Goal: Check status: Check status

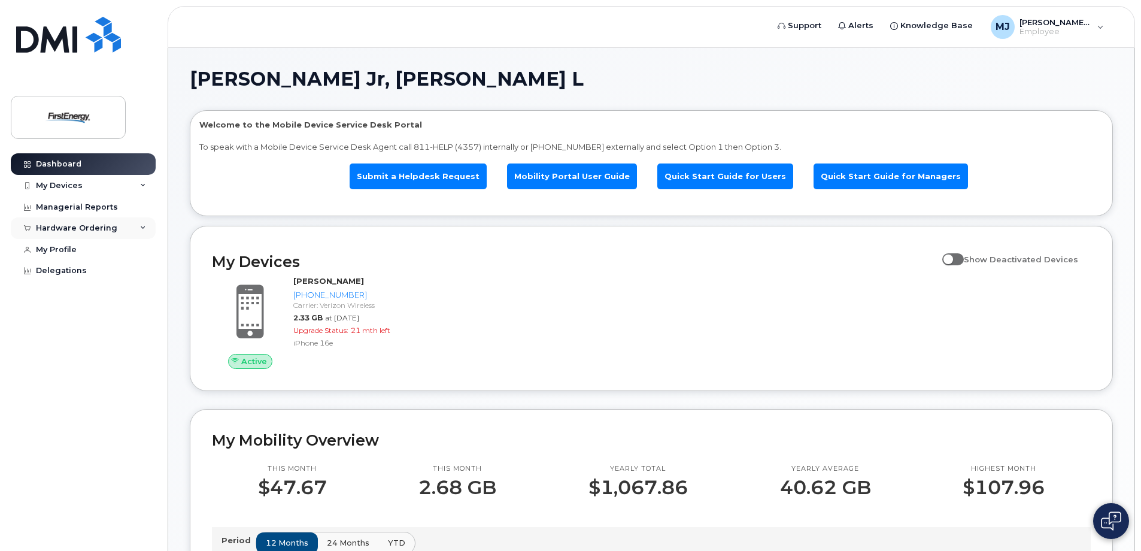
click at [138, 225] on div "Hardware Ordering" at bounding box center [83, 228] width 145 height 22
click at [66, 249] on div "My Orders" at bounding box center [62, 250] width 43 height 11
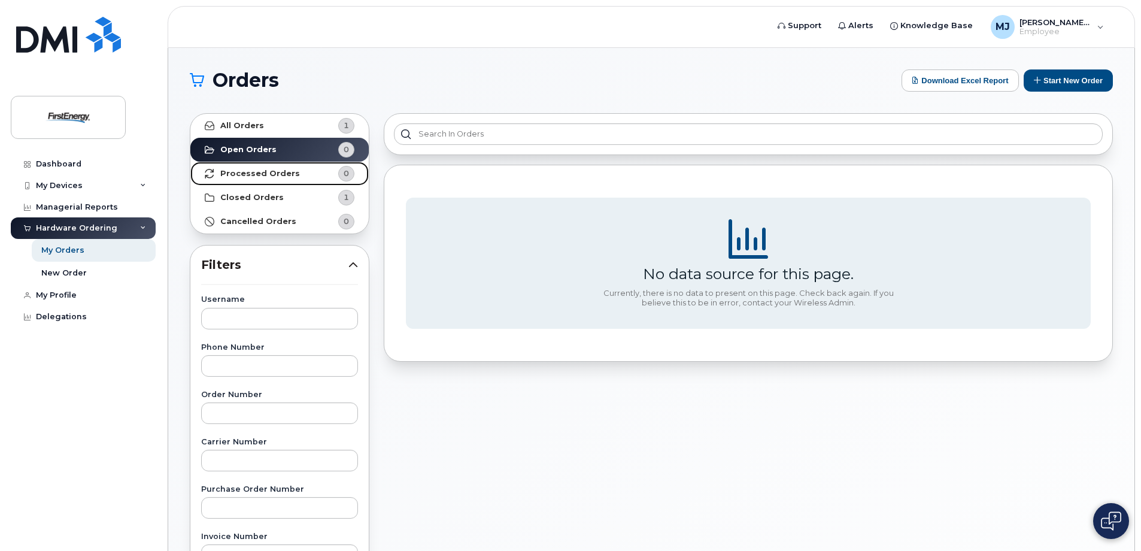
click at [250, 169] on strong "Processed Orders" at bounding box center [260, 174] width 80 height 10
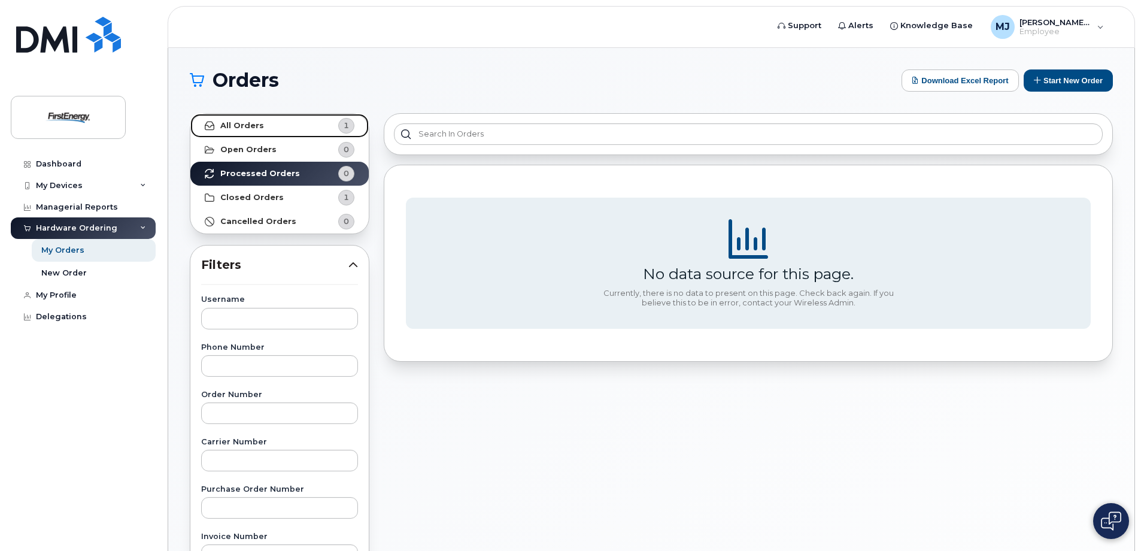
click at [236, 125] on strong "All Orders" at bounding box center [242, 126] width 44 height 10
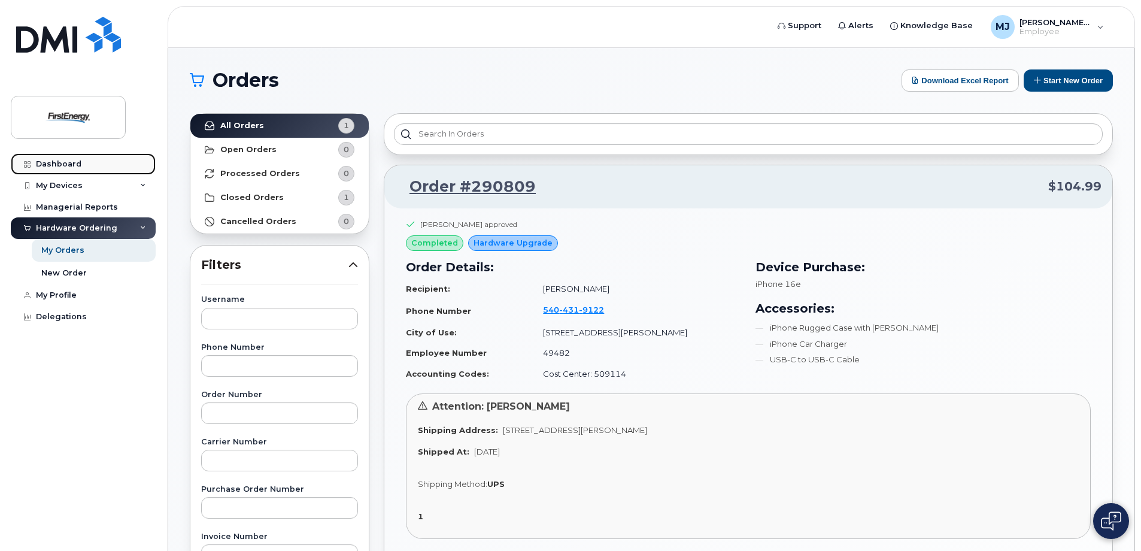
click at [62, 162] on div "Dashboard" at bounding box center [58, 164] width 45 height 10
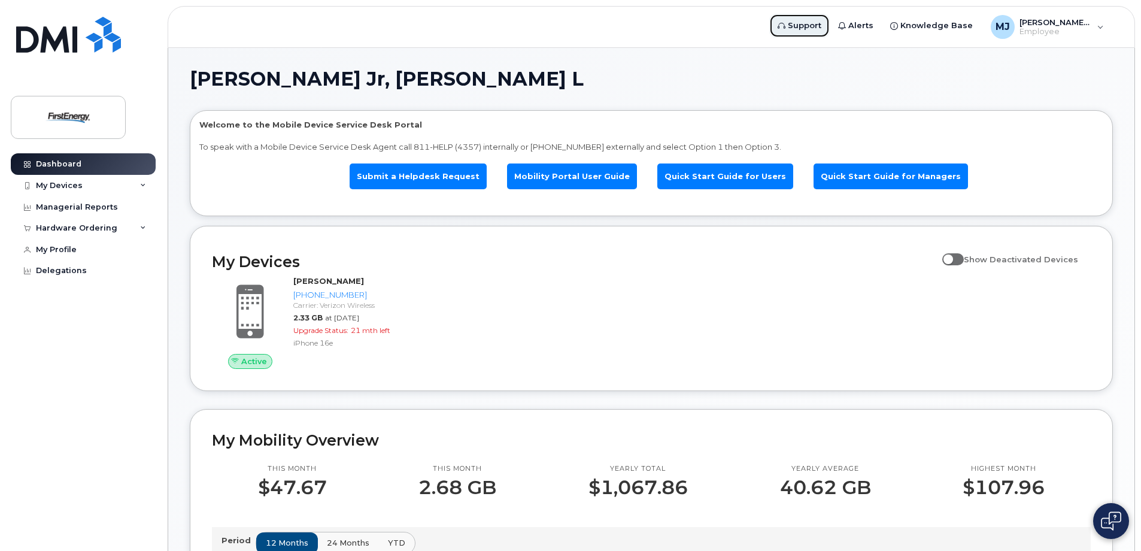
click at [797, 31] on link "Support" at bounding box center [799, 26] width 60 height 24
click at [135, 185] on div "My Devices" at bounding box center [83, 186] width 145 height 22
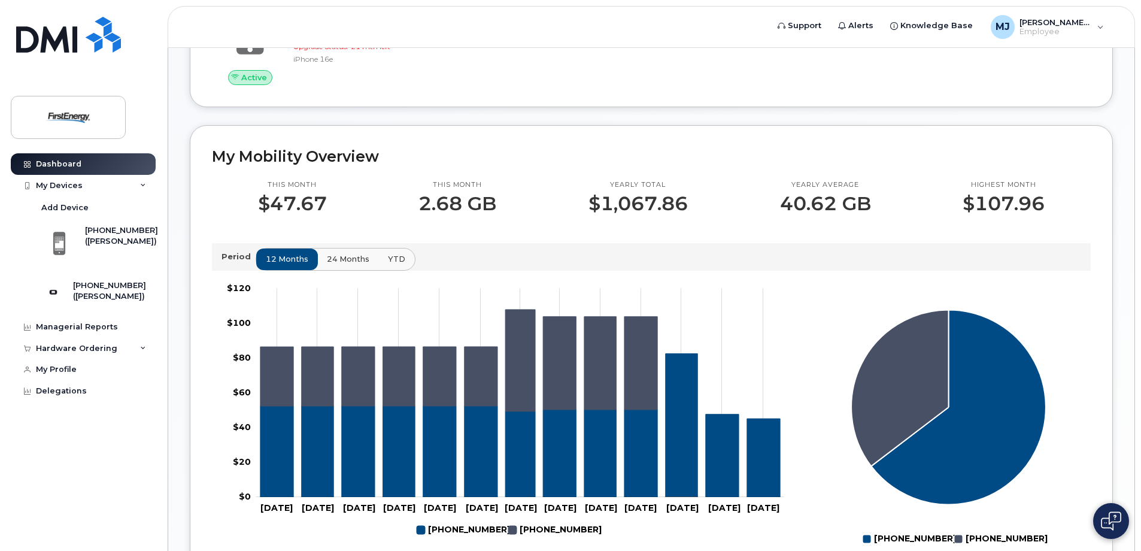
scroll to position [299, 0]
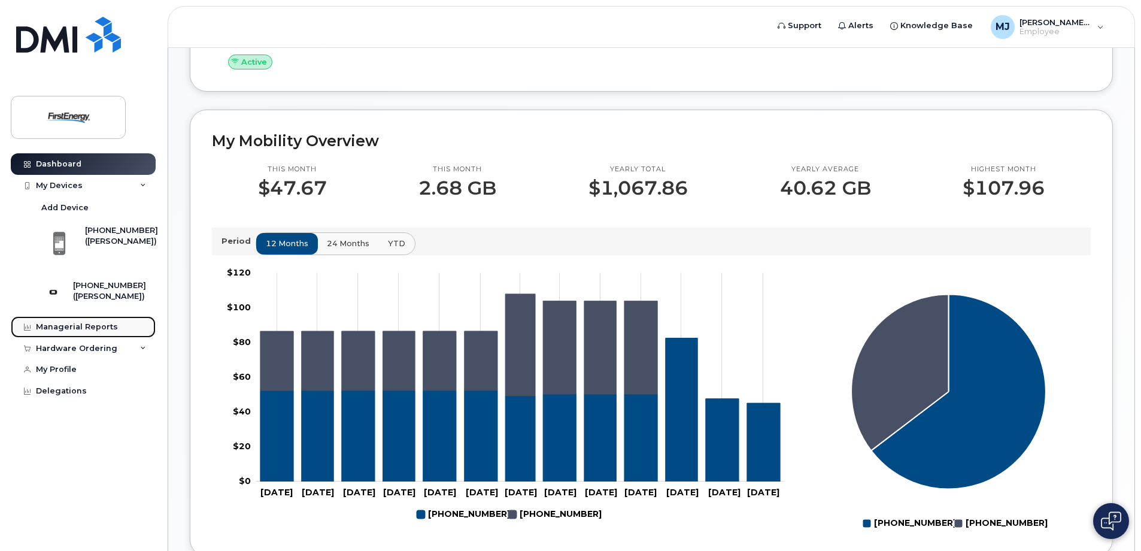
click at [55, 330] on div "Managerial Reports" at bounding box center [77, 327] width 82 height 10
